Goal: Task Accomplishment & Management: Use online tool/utility

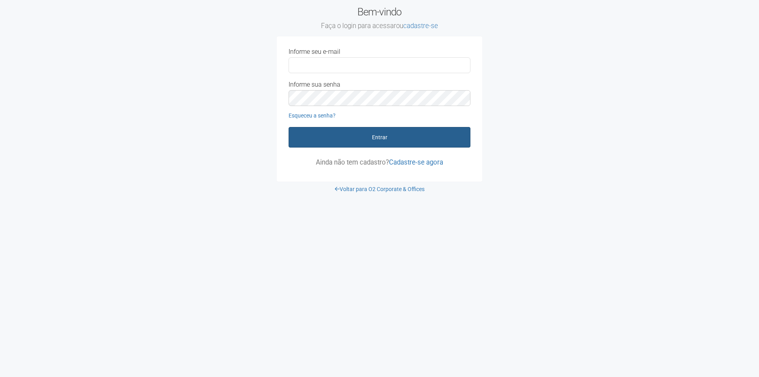
type input "**********"
click at [376, 142] on button "Entrar" at bounding box center [380, 137] width 182 height 21
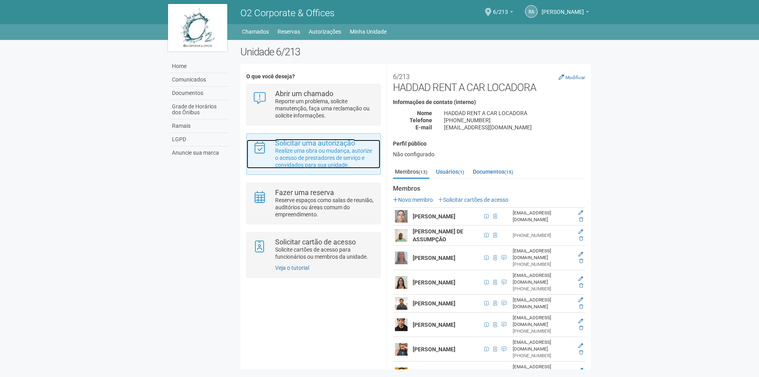
click at [338, 151] on p "Realize uma obra ou mudança, autorize o acesso de prestadores de serviço e conv…" at bounding box center [324, 157] width 99 height 21
